Goal: Task Accomplishment & Management: Use online tool/utility

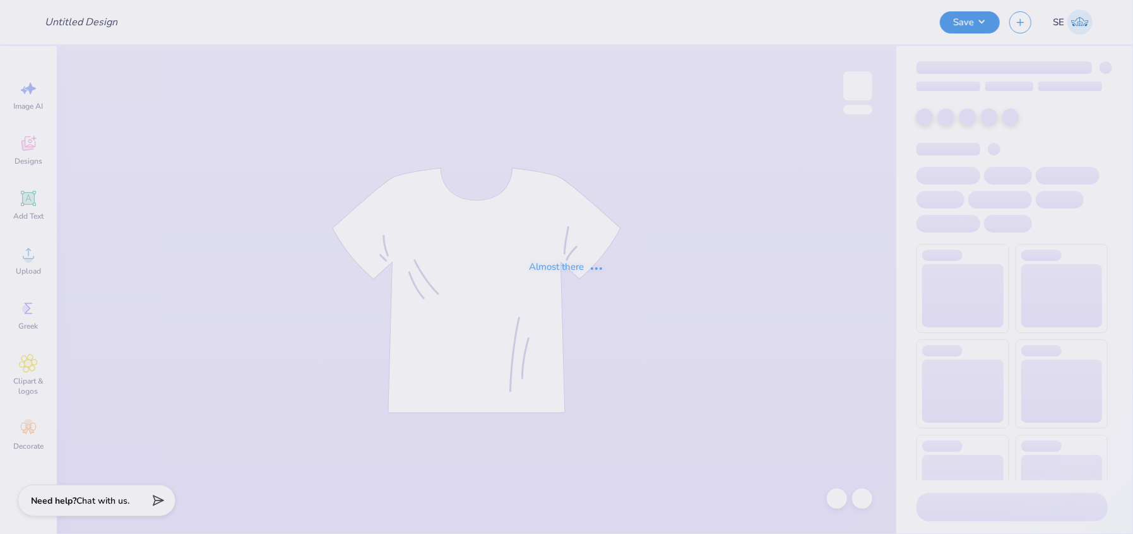
type input "merch 2"
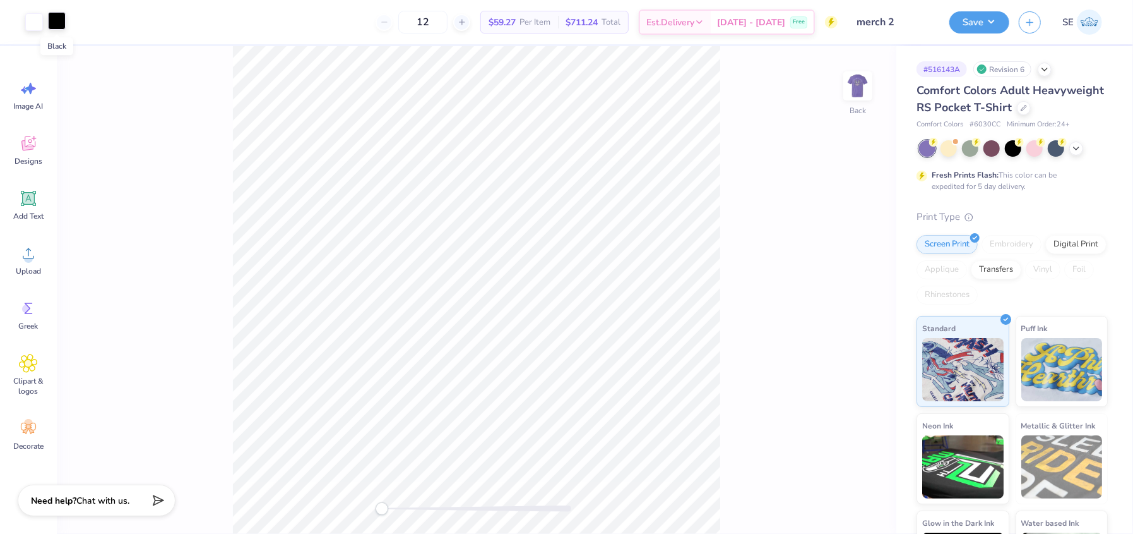
click at [56, 18] on div at bounding box center [57, 21] width 18 height 18
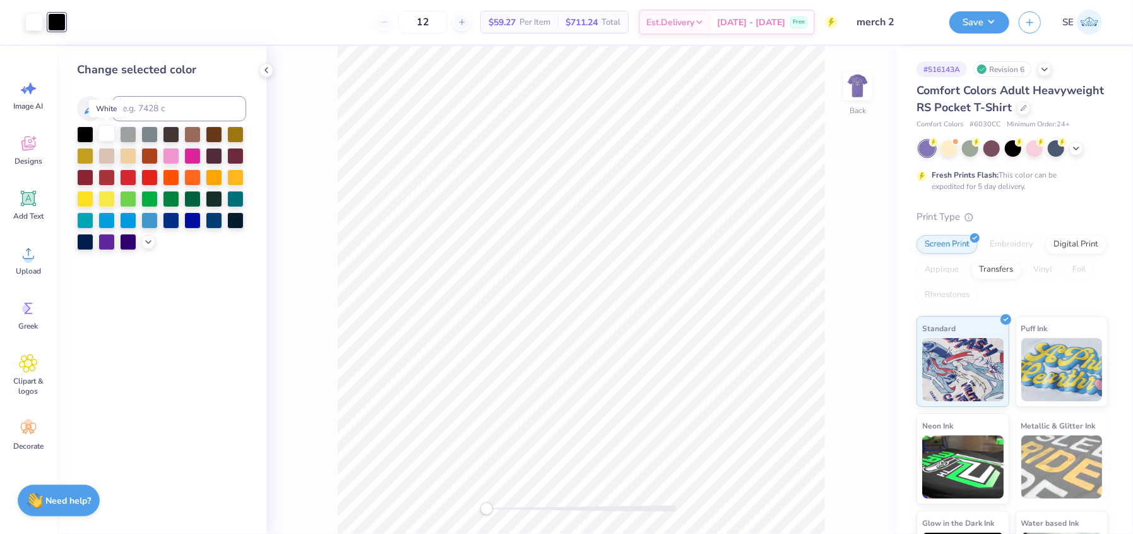
click at [105, 133] on div at bounding box center [107, 133] width 16 height 16
click at [857, 83] on img at bounding box center [858, 86] width 51 height 51
click at [79, 15] on div at bounding box center [80, 21] width 18 height 18
click at [164, 100] on input at bounding box center [179, 108] width 134 height 25
type input "1555"
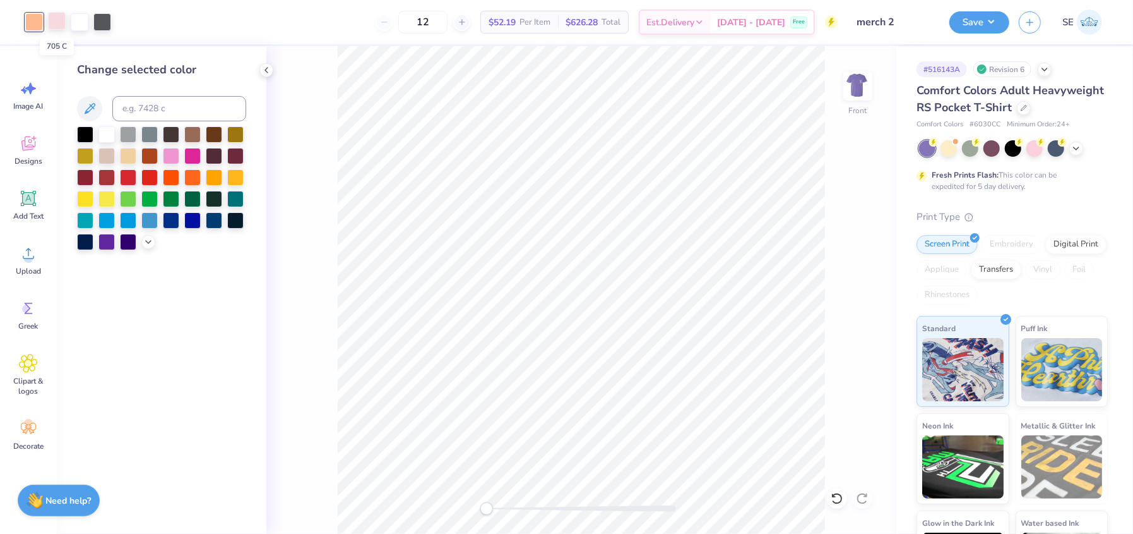
click at [56, 23] on div at bounding box center [57, 21] width 18 height 18
click at [155, 104] on input at bounding box center [179, 108] width 134 height 25
type input "1555"
click at [842, 494] on icon at bounding box center [837, 498] width 13 height 13
click at [34, 23] on div at bounding box center [34, 22] width 18 height 18
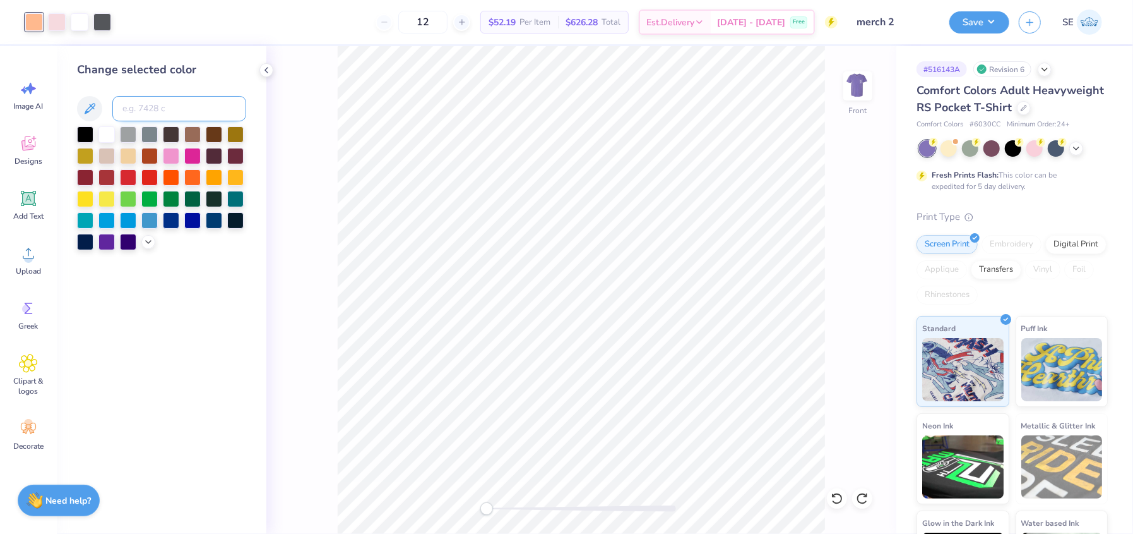
click at [128, 104] on input at bounding box center [179, 108] width 134 height 25
type input "705"
click at [986, 15] on button "Save" at bounding box center [980, 20] width 60 height 22
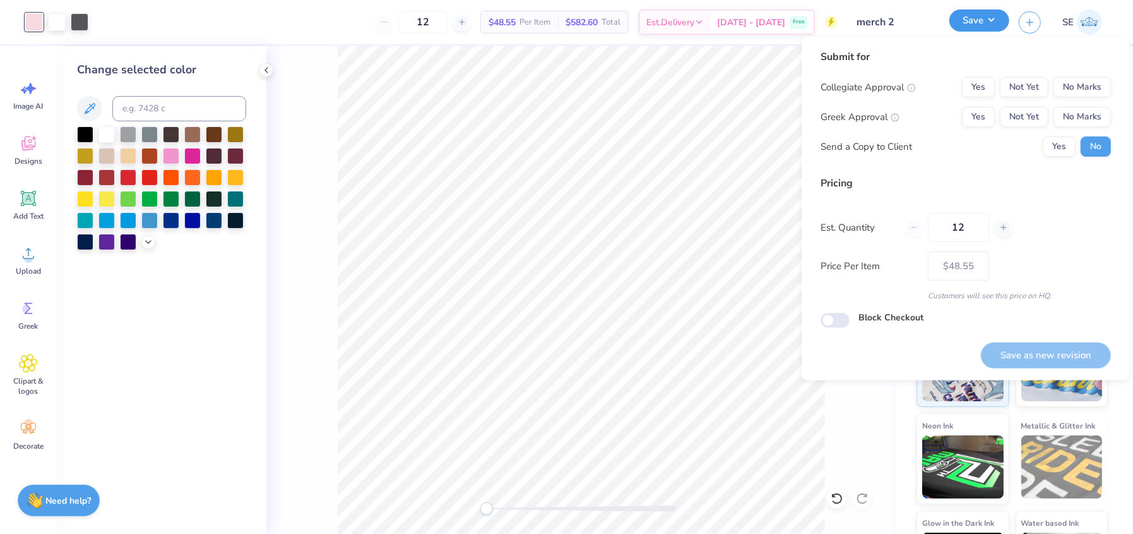
click at [986, 15] on button "Save" at bounding box center [980, 20] width 60 height 22
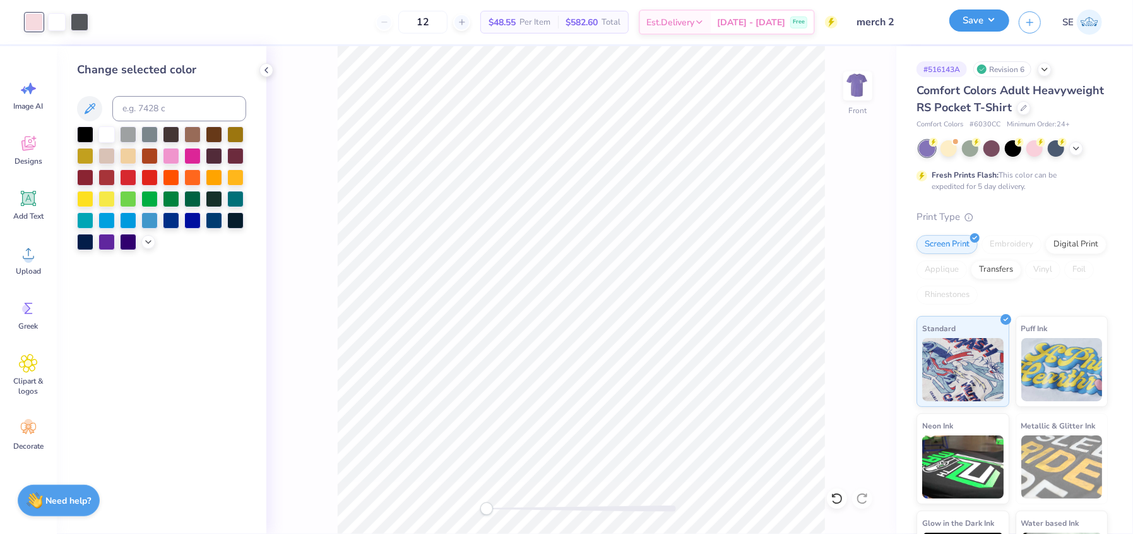
click at [993, 18] on button "Save" at bounding box center [980, 20] width 60 height 22
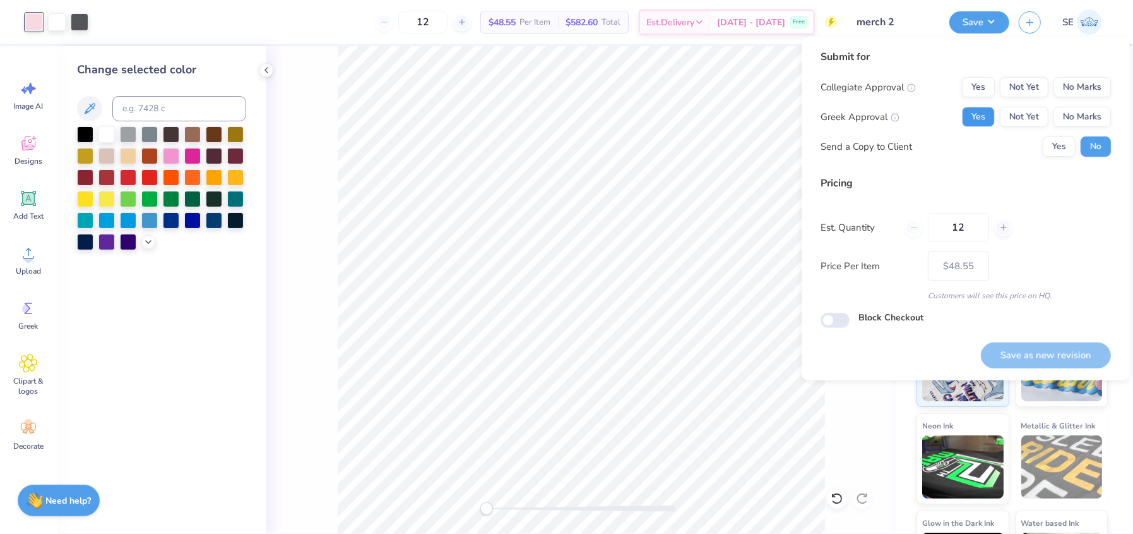
click at [981, 113] on button "Yes" at bounding box center [978, 117] width 33 height 20
click at [1085, 88] on button "No Marks" at bounding box center [1082, 87] width 57 height 20
click at [1061, 355] on button "Save as new revision" at bounding box center [1046, 355] width 130 height 26
type input "$48.55"
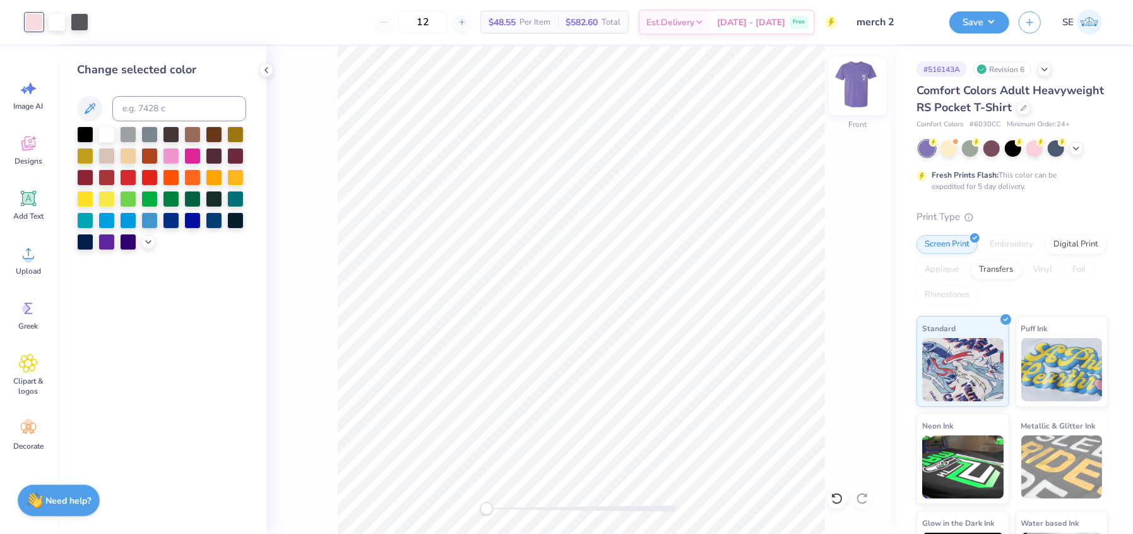
click at [847, 80] on img at bounding box center [858, 86] width 51 height 51
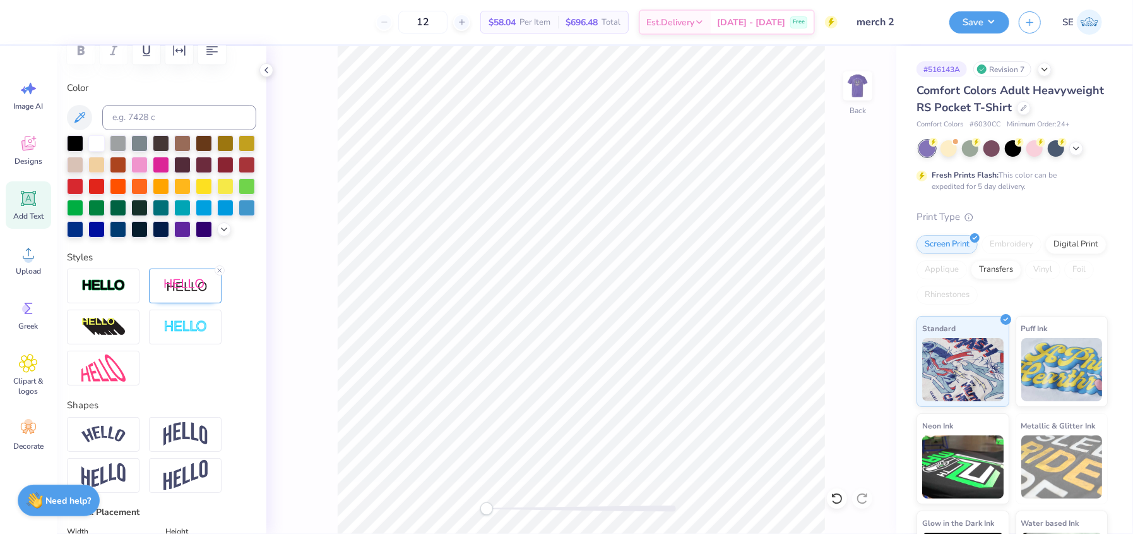
scroll to position [224, 0]
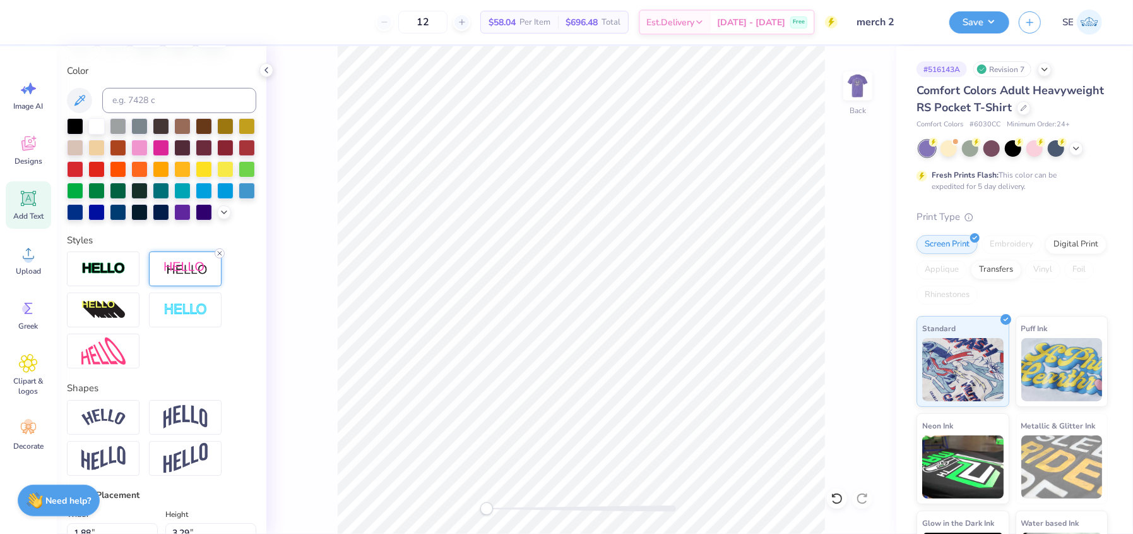
click at [218, 257] on icon at bounding box center [220, 253] width 8 height 8
click at [974, 15] on button "Save" at bounding box center [980, 20] width 60 height 22
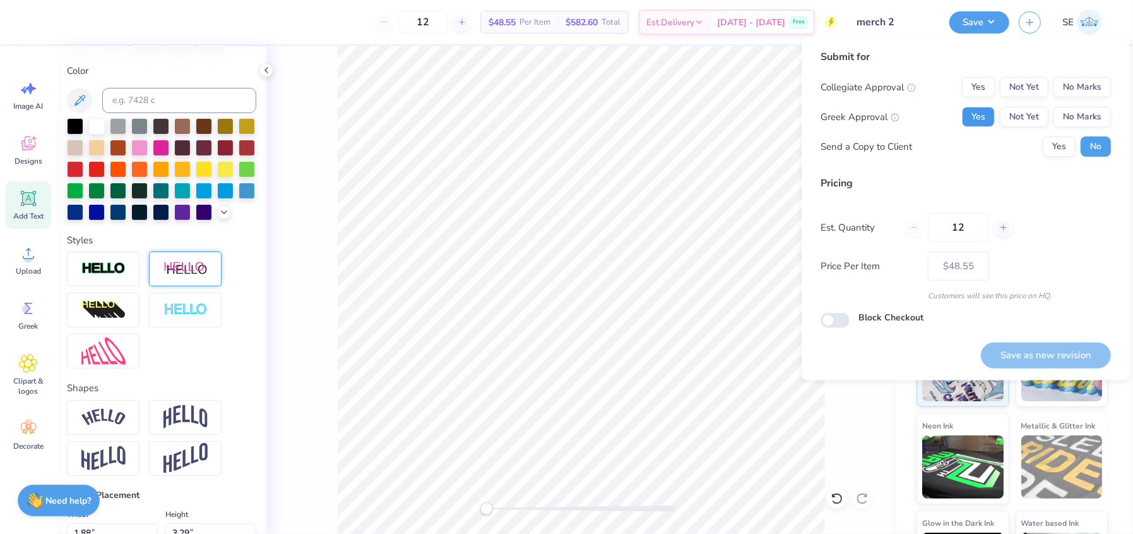
click at [989, 118] on button "Yes" at bounding box center [978, 117] width 33 height 20
click at [1087, 92] on button "No Marks" at bounding box center [1082, 87] width 57 height 20
click at [1063, 351] on button "Save as new revision" at bounding box center [1046, 355] width 130 height 26
type input "$48.55"
